Goal: Use online tool/utility: Utilize a website feature to perform a specific function

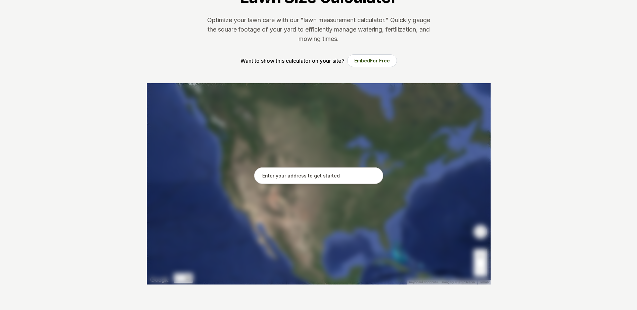
scroll to position [67, 0]
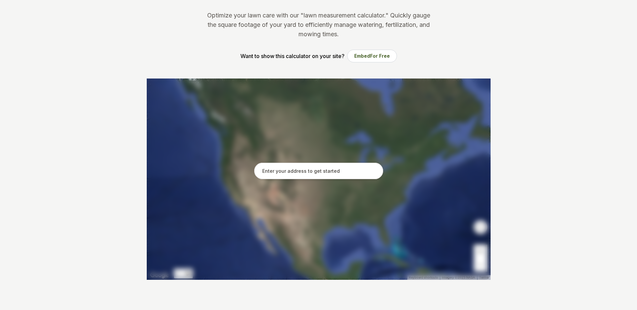
click at [334, 167] on input "text" at bounding box center [318, 171] width 129 height 17
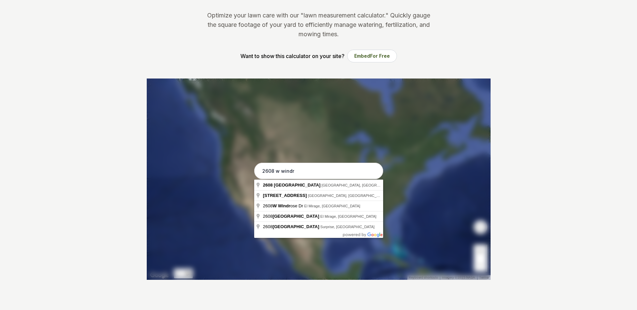
type input "[STREET_ADDRESS]"
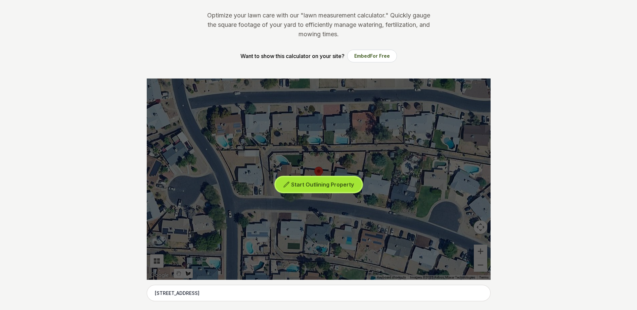
click at [344, 190] on button "Start Outlining Property" at bounding box center [319, 184] width 86 height 15
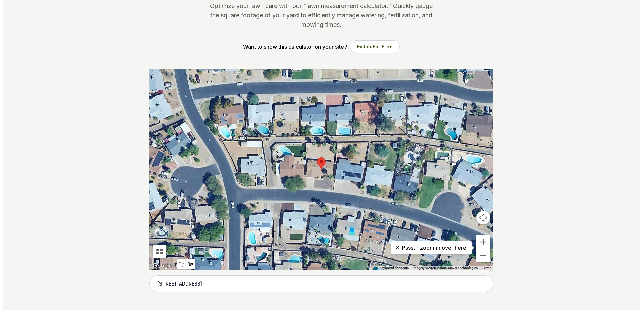
scroll to position [101, 0]
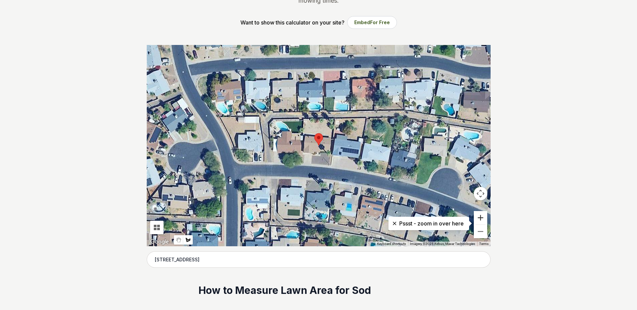
click at [480, 213] on button "Zoom in" at bounding box center [480, 217] width 13 height 13
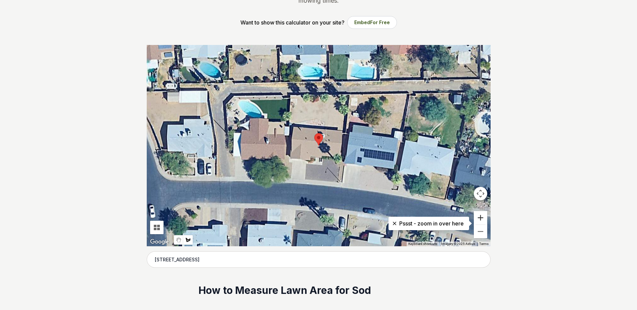
click at [480, 215] on button "Zoom in" at bounding box center [480, 217] width 13 height 13
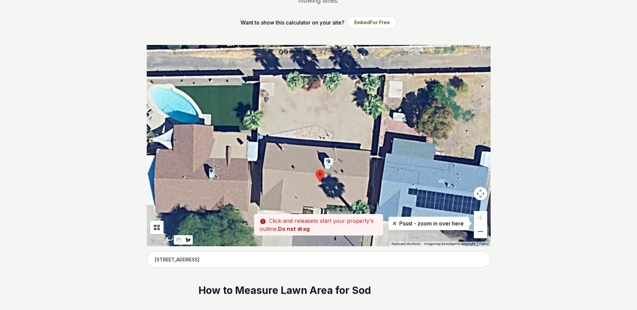
drag, startPoint x: 258, startPoint y: 82, endPoint x: 257, endPoint y: 123, distance: 40.7
click at [259, 121] on div at bounding box center [319, 146] width 344 height 202
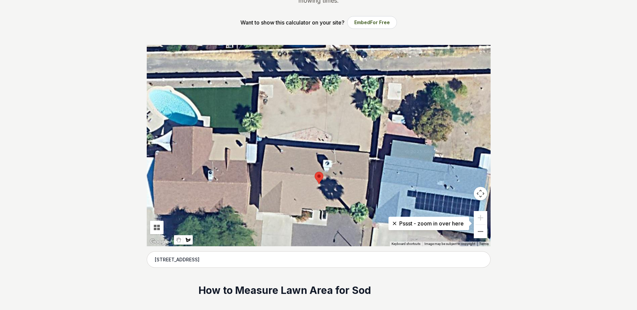
click at [258, 119] on div at bounding box center [319, 146] width 344 height 202
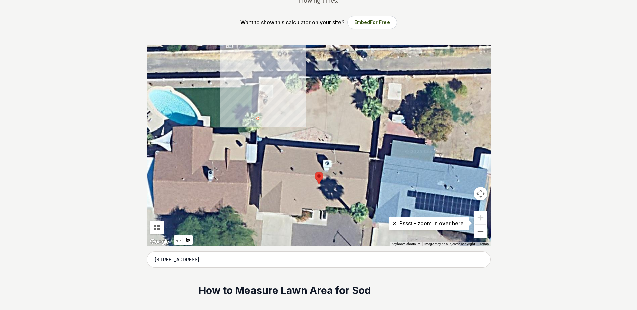
click at [279, 119] on div at bounding box center [319, 146] width 344 height 202
click at [280, 78] on div at bounding box center [319, 146] width 344 height 202
click at [259, 77] on div at bounding box center [319, 146] width 344 height 202
click at [259, 85] on div at bounding box center [319, 146] width 344 height 202
click at [273, 86] on div at bounding box center [319, 146] width 344 height 202
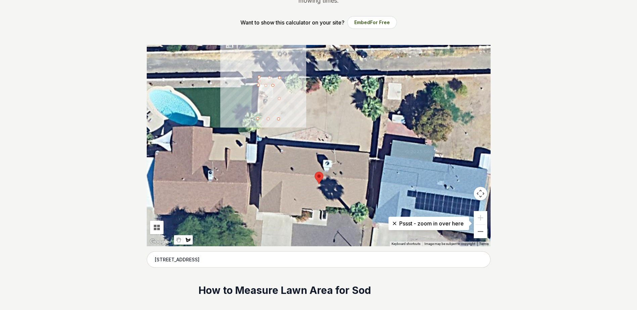
click at [273, 99] on div at bounding box center [319, 146] width 344 height 202
click at [259, 98] on div at bounding box center [319, 146] width 344 height 202
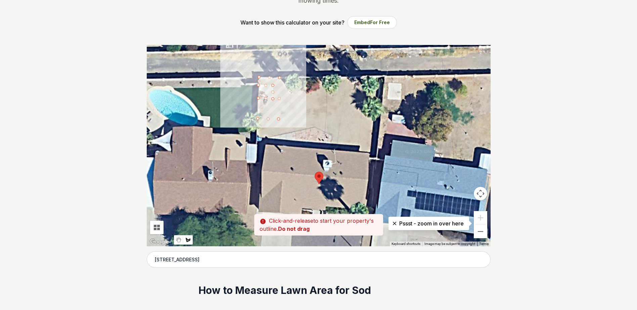
click at [258, 118] on div at bounding box center [319, 146] width 344 height 202
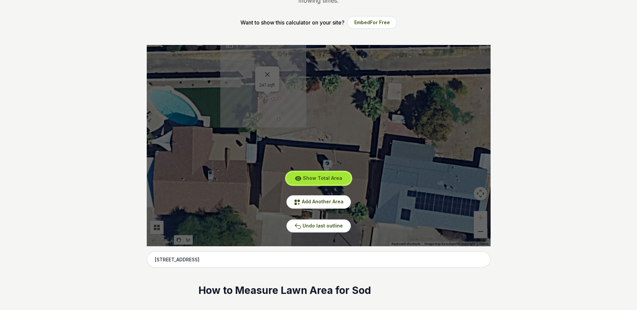
click at [337, 179] on span "Show Total Area" at bounding box center [322, 178] width 39 height 6
